Goal: Transaction & Acquisition: Purchase product/service

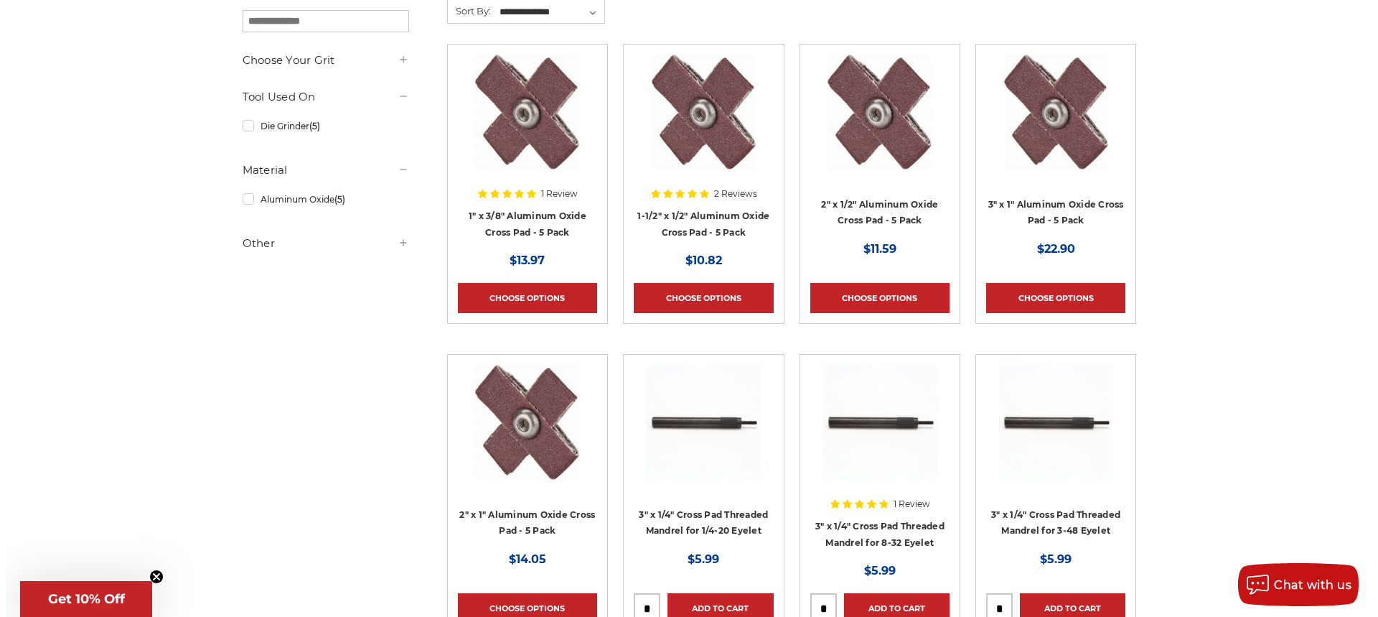
scroll to position [287, 0]
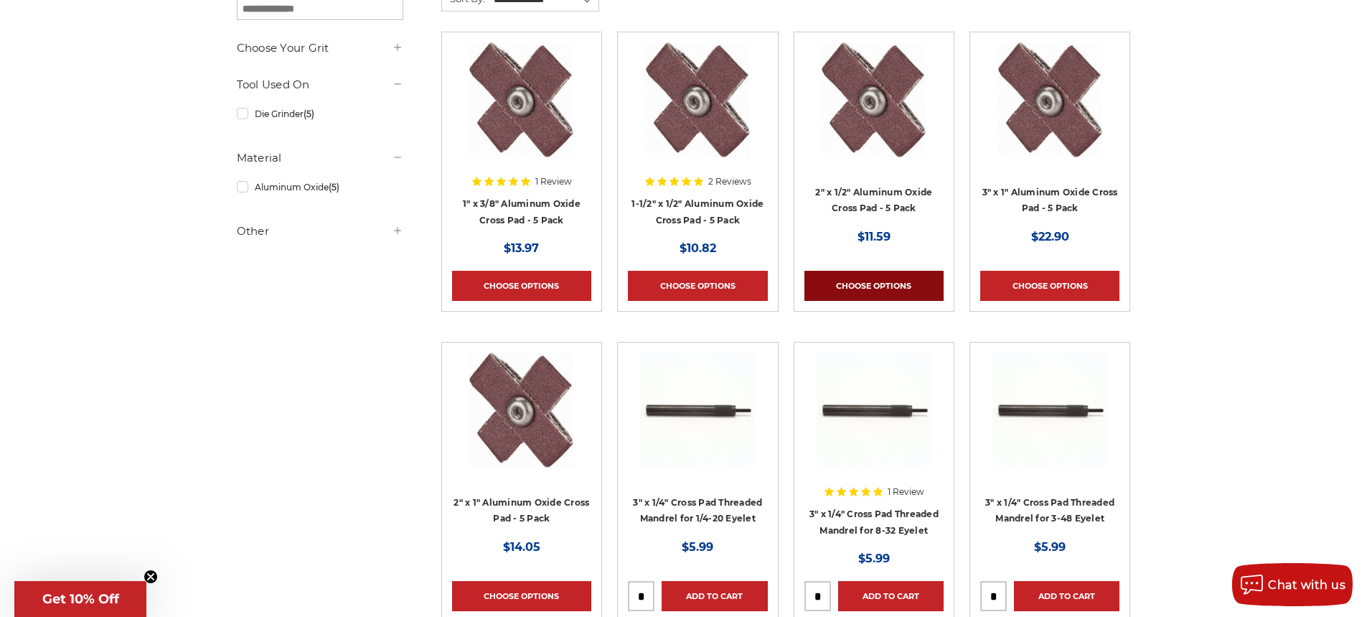
click at [878, 284] on link "Choose Options" at bounding box center [874, 286] width 139 height 30
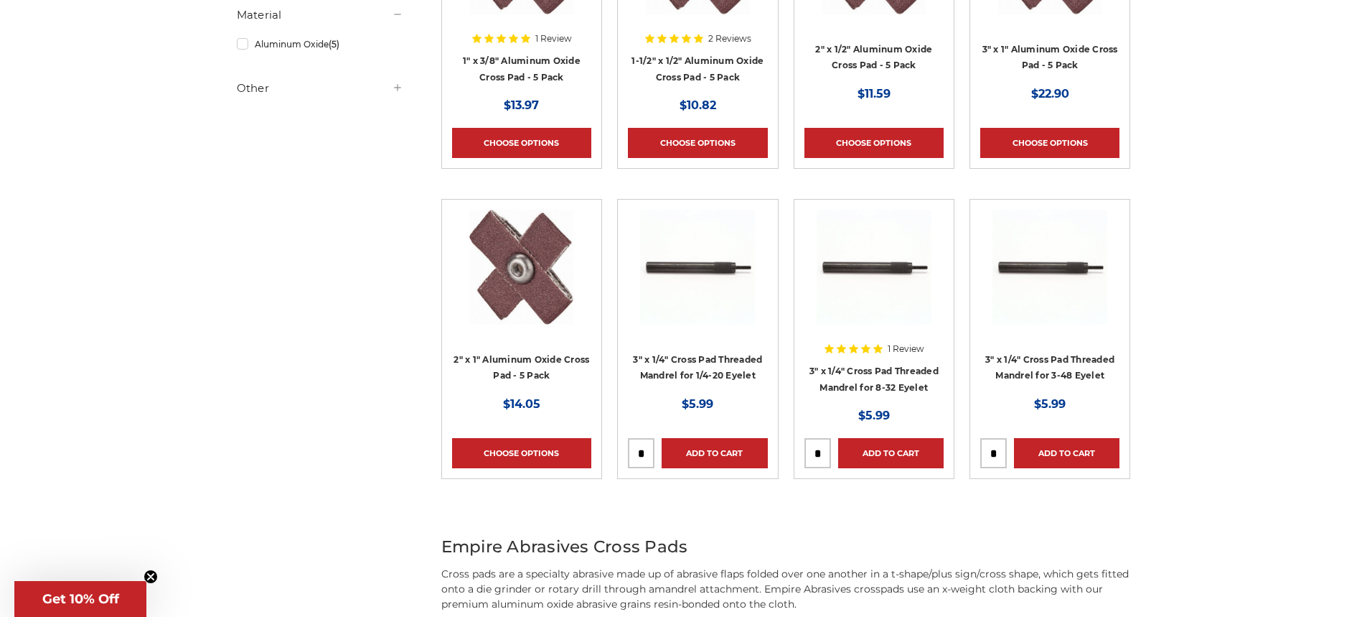
scroll to position [431, 0]
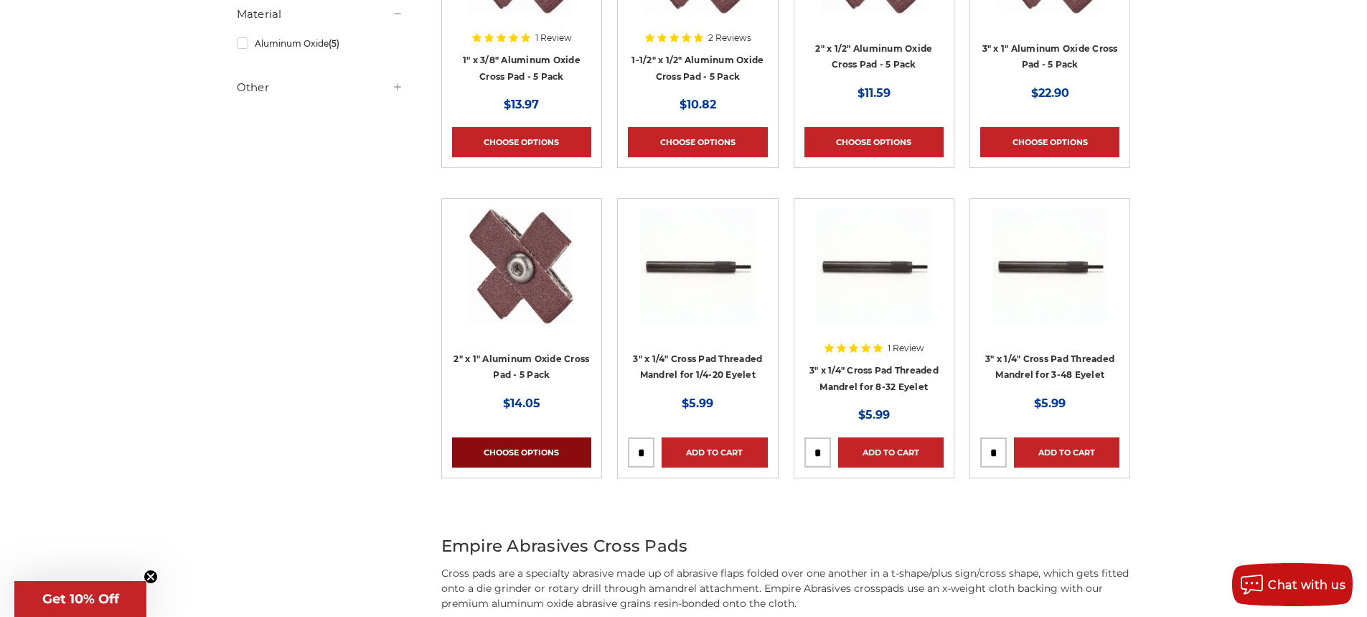
click at [517, 457] on link "Choose Options" at bounding box center [521, 452] width 139 height 30
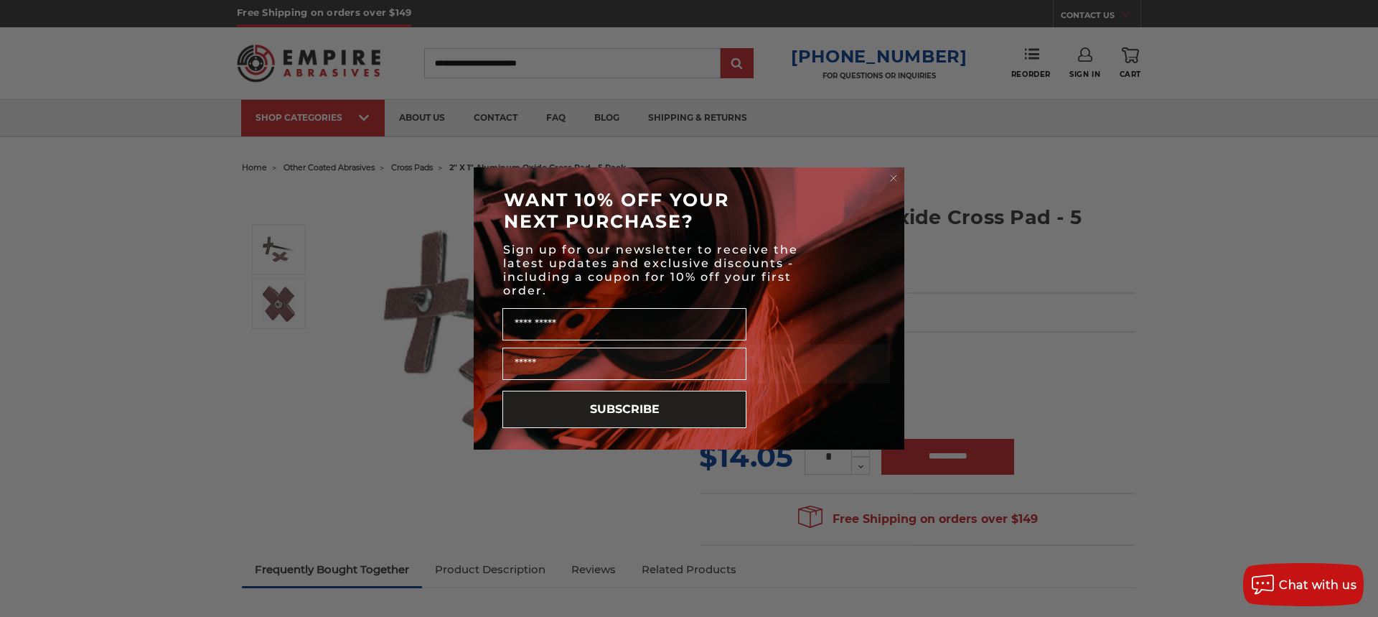
click at [898, 176] on circle "Close dialog" at bounding box center [894, 179] width 14 height 14
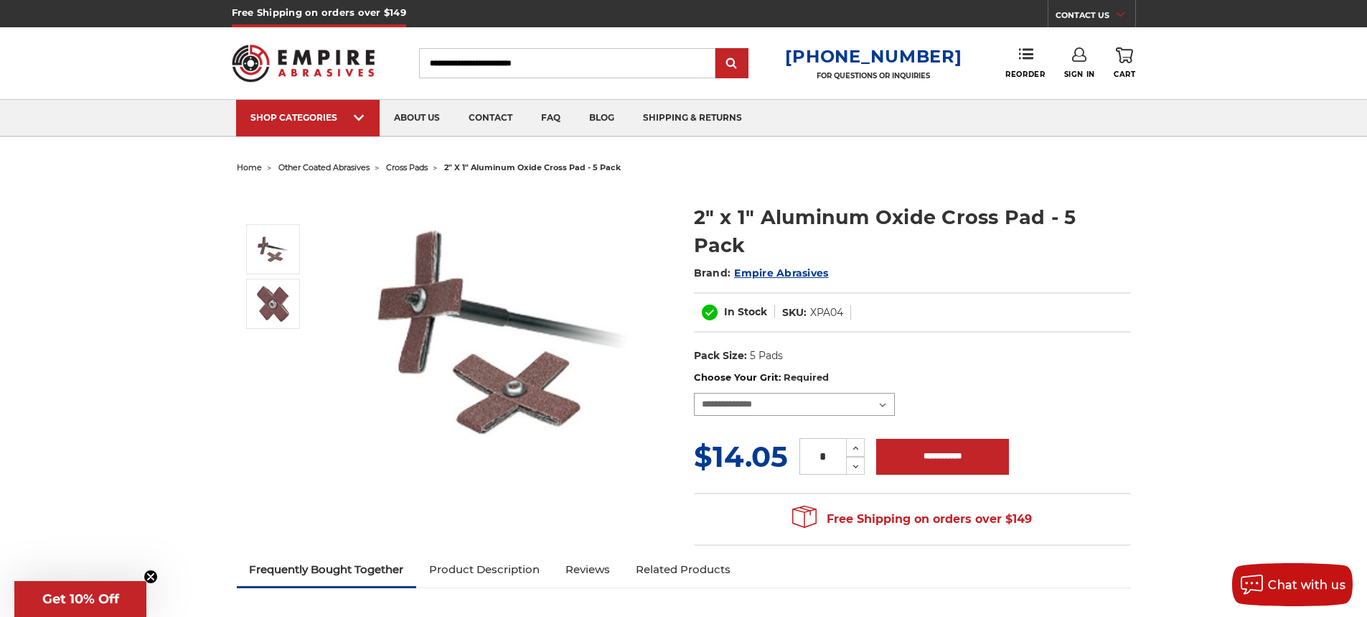
click at [886, 393] on select "**********" at bounding box center [794, 404] width 201 height 23
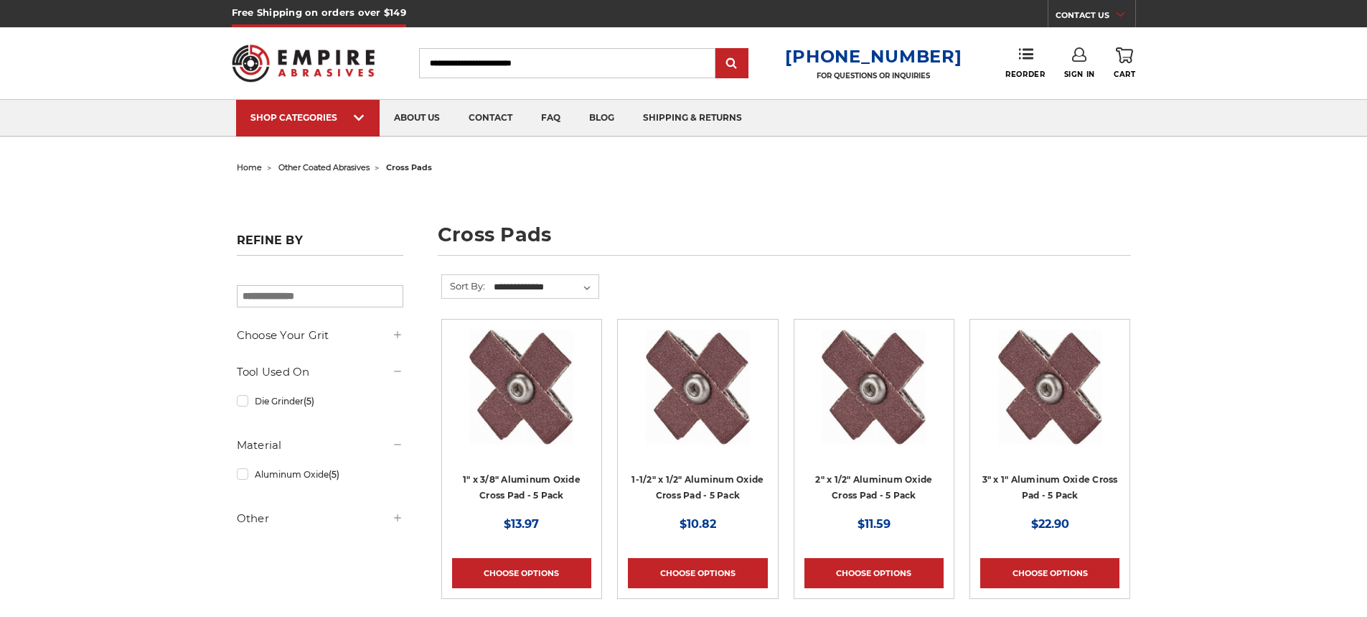
scroll to position [431, 0]
